Goal: Navigation & Orientation: Find specific page/section

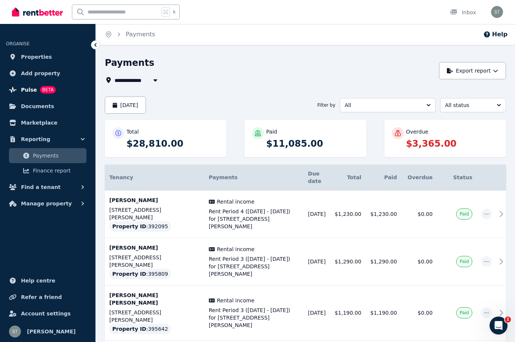
click at [35, 88] on span "Pulse" at bounding box center [29, 89] width 16 height 9
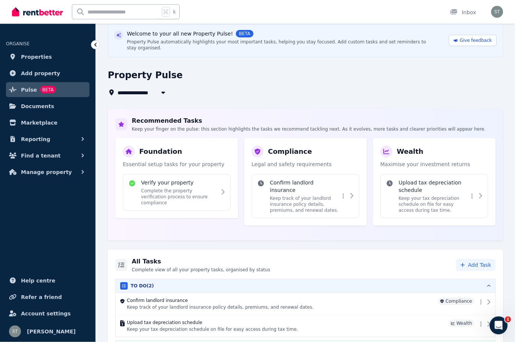
scroll to position [35, 0]
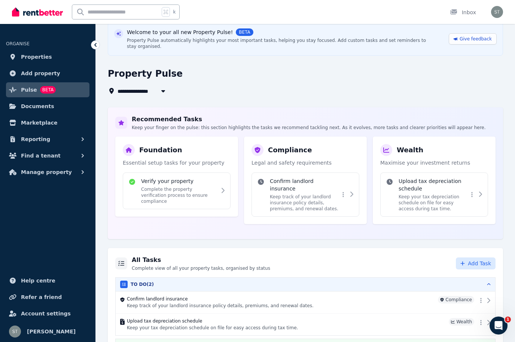
click at [480, 262] on span "Add Task" at bounding box center [479, 263] width 23 height 7
select select "**********"
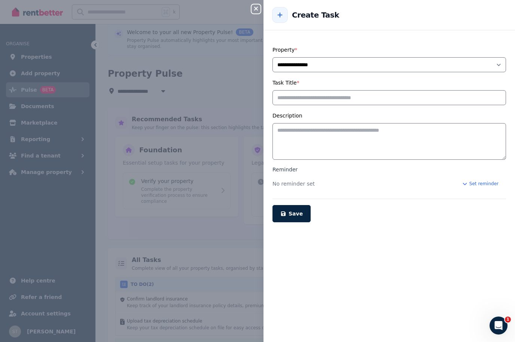
click at [260, 2] on div "Close panel" at bounding box center [258, 6] width 15 height 13
click at [260, 6] on button "Close panel" at bounding box center [255, 8] width 9 height 9
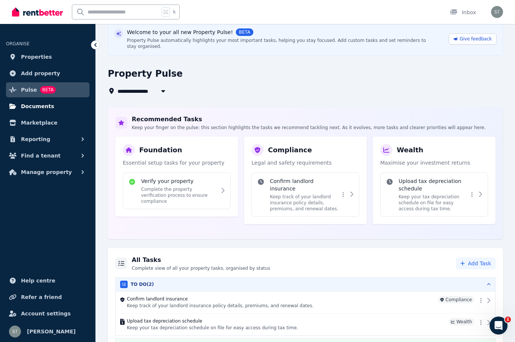
click at [49, 105] on span "Documents" at bounding box center [37, 106] width 33 height 9
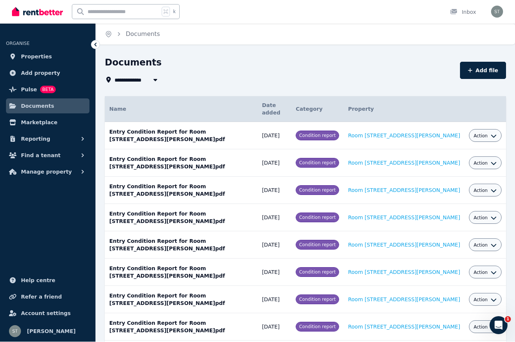
scroll to position [0, 0]
click at [42, 139] on span "Reporting" at bounding box center [35, 139] width 29 height 9
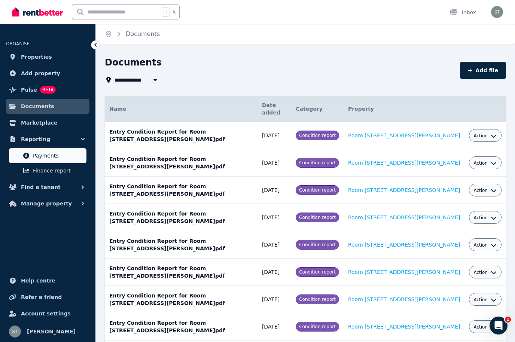
click at [51, 158] on span "Payments" at bounding box center [58, 155] width 51 height 9
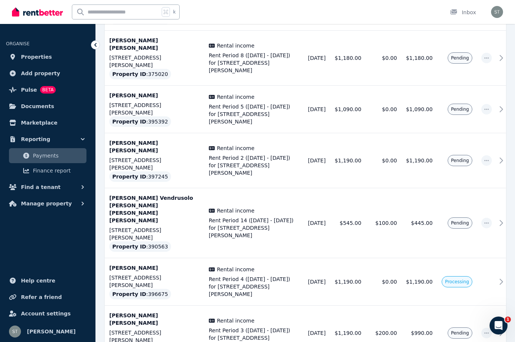
scroll to position [1031, 0]
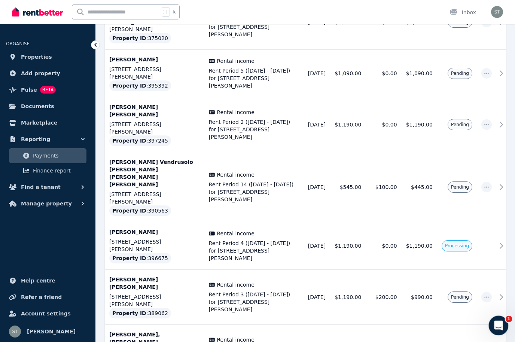
click at [499, 320] on icon "Open Intercom Messenger" at bounding box center [497, 324] width 12 height 12
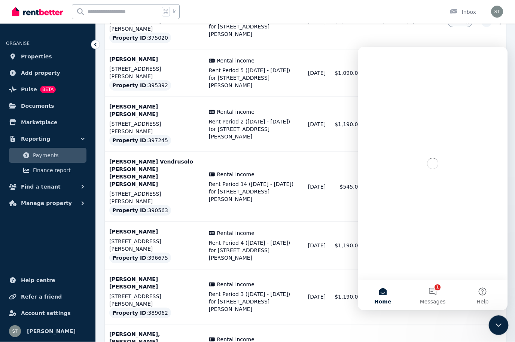
scroll to position [0, 0]
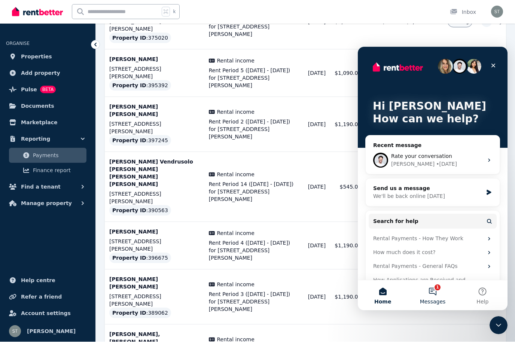
click at [437, 300] on span "Messages" at bounding box center [433, 301] width 26 height 5
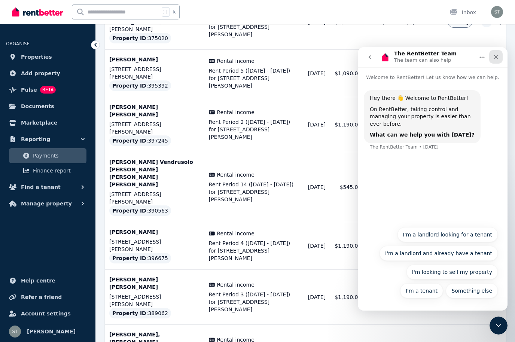
click at [500, 59] on div "Close" at bounding box center [495, 56] width 13 height 13
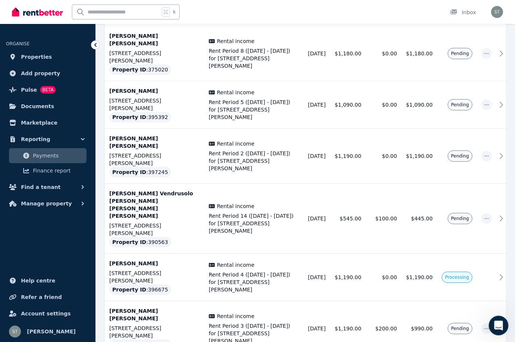
click at [496, 327] on icon "Open Intercom Messenger" at bounding box center [497, 324] width 12 height 12
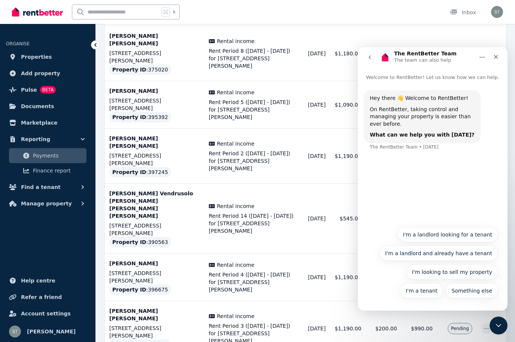
click at [367, 55] on icon "go back" at bounding box center [370, 57] width 6 height 6
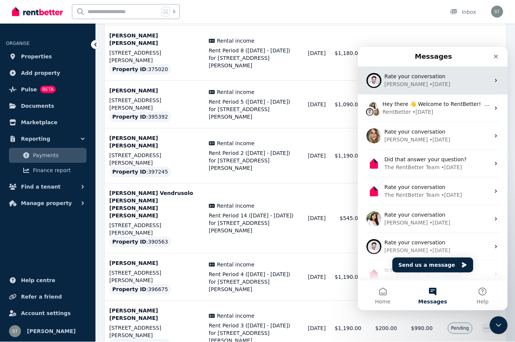
click at [446, 79] on div "Rate your conversation" at bounding box center [437, 77] width 106 height 8
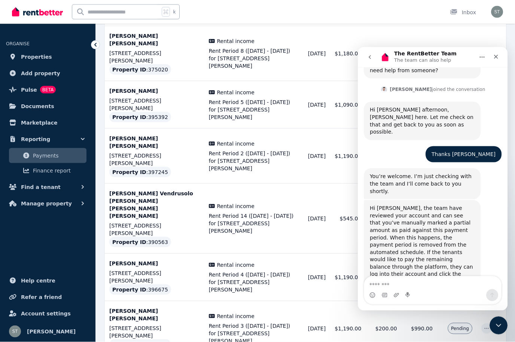
scroll to position [1093, 0]
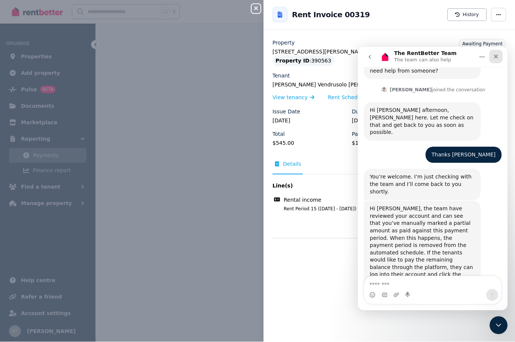
click at [501, 55] on div "Close" at bounding box center [495, 56] width 13 height 13
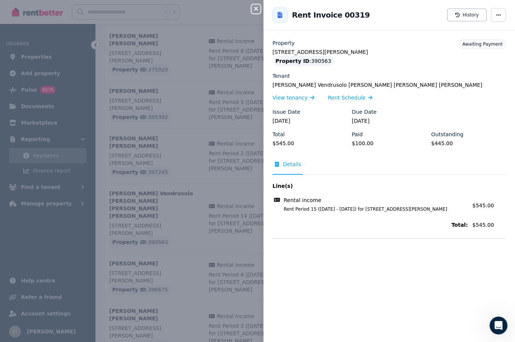
click at [257, 9] on icon "button" at bounding box center [255, 9] width 9 height 6
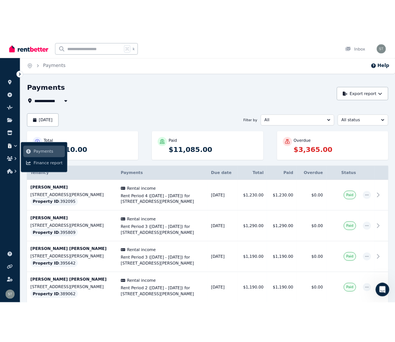
scroll to position [0, 0]
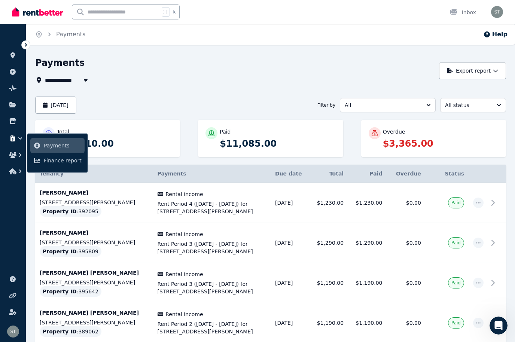
click at [374, 71] on div "Payments" at bounding box center [235, 64] width 400 height 14
